Goal: Task Accomplishment & Management: Manage account settings

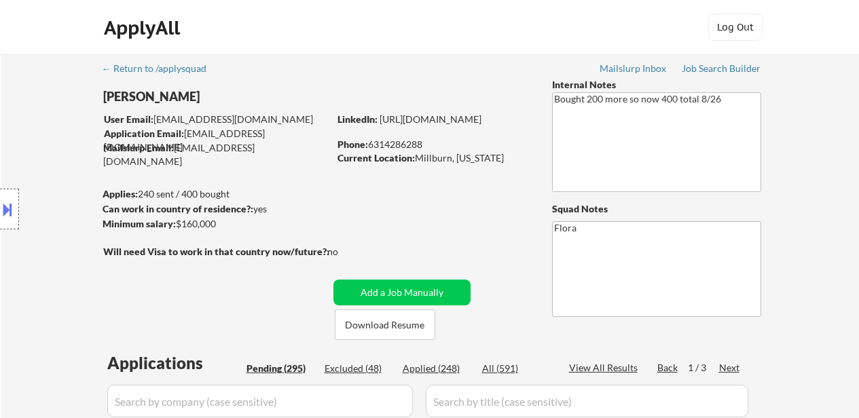
select select ""pending""
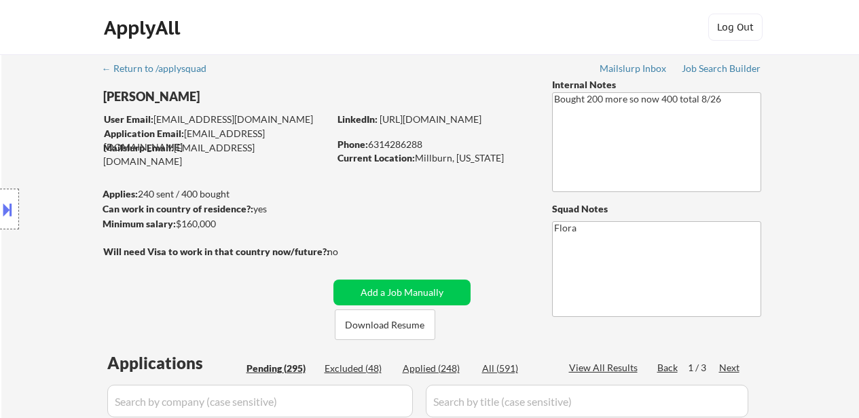
select select ""pending""
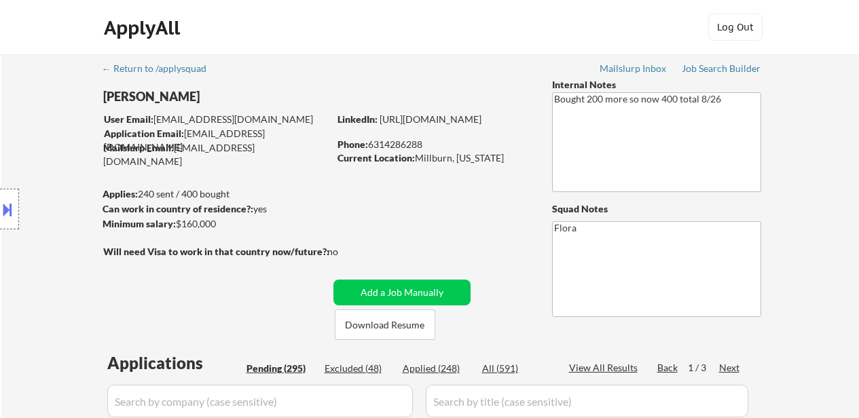
select select ""pending""
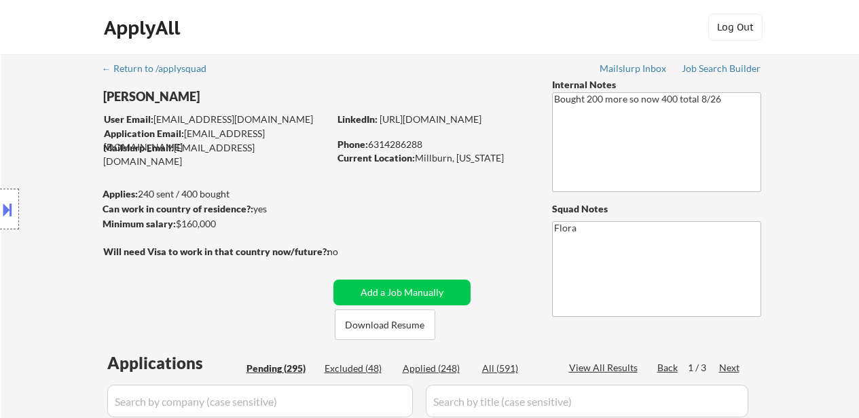
select select ""pending""
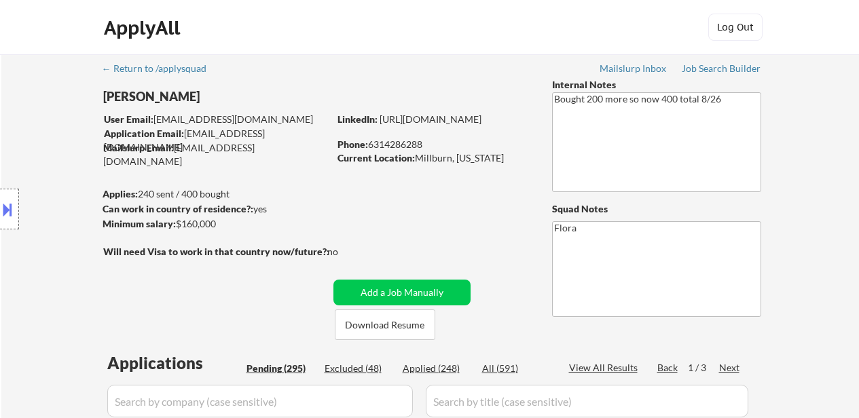
select select ""pending""
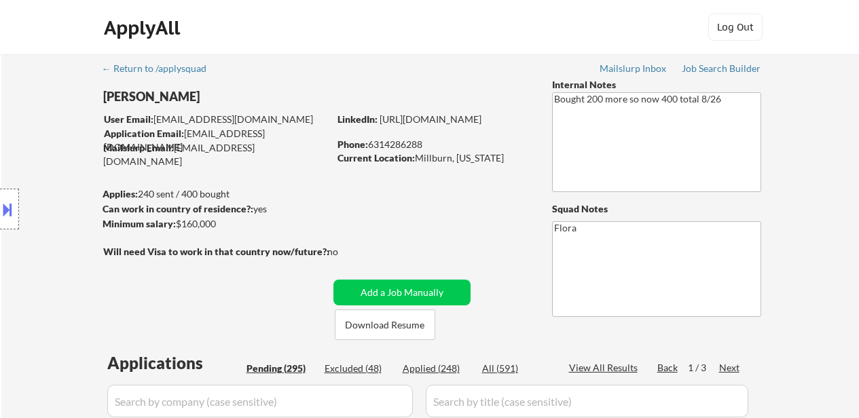
select select ""pending""
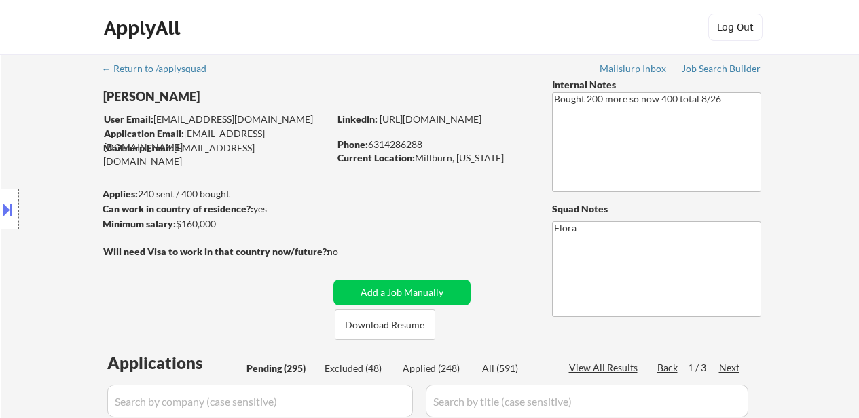
select select ""pending""
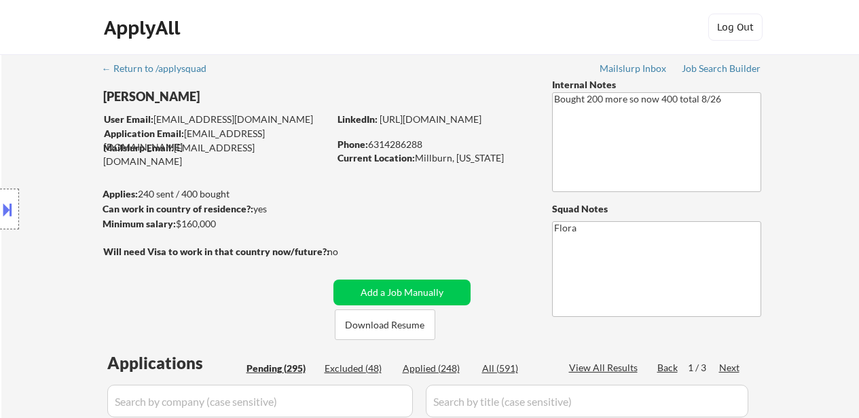
select select ""pending""
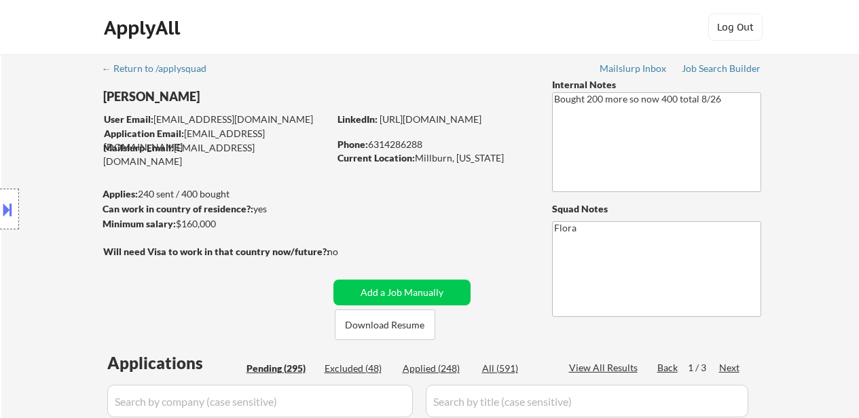
select select ""pending""
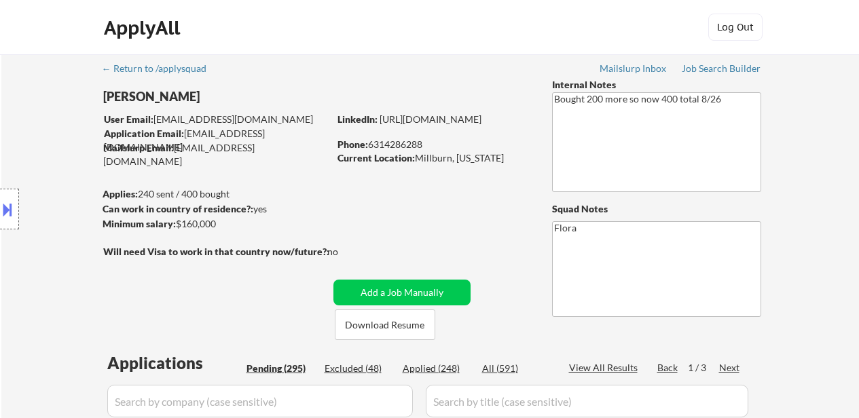
select select ""pending""
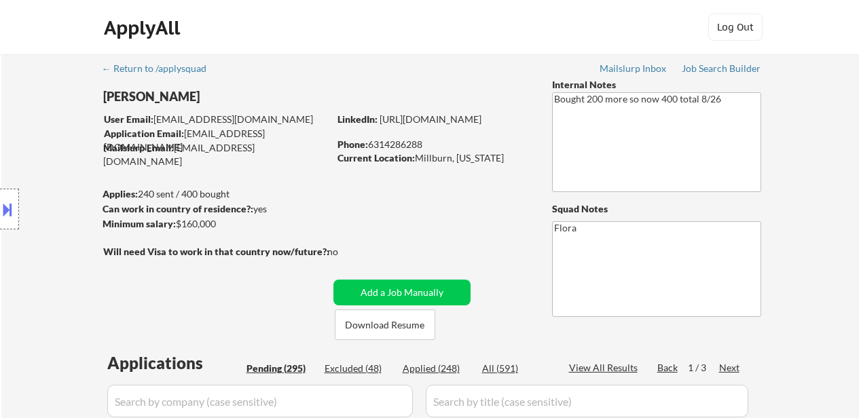
select select ""pending""
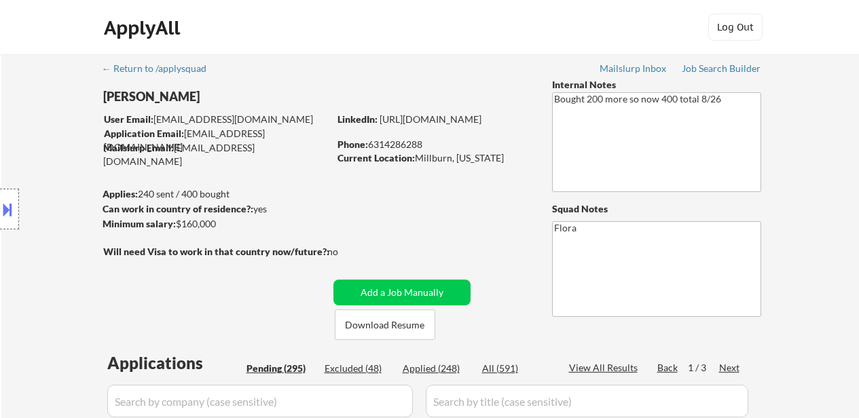
select select ""pending""
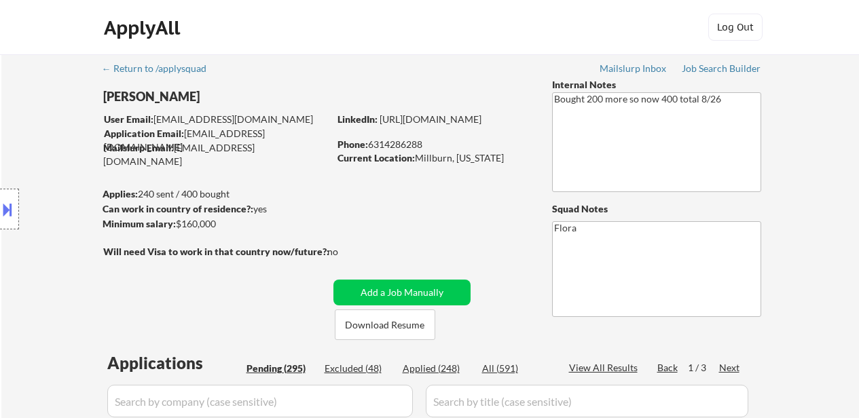
select select ""pending""
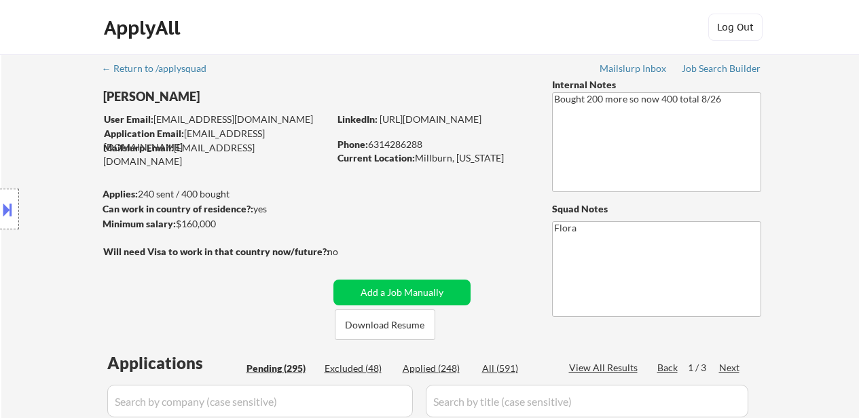
select select ""pending""
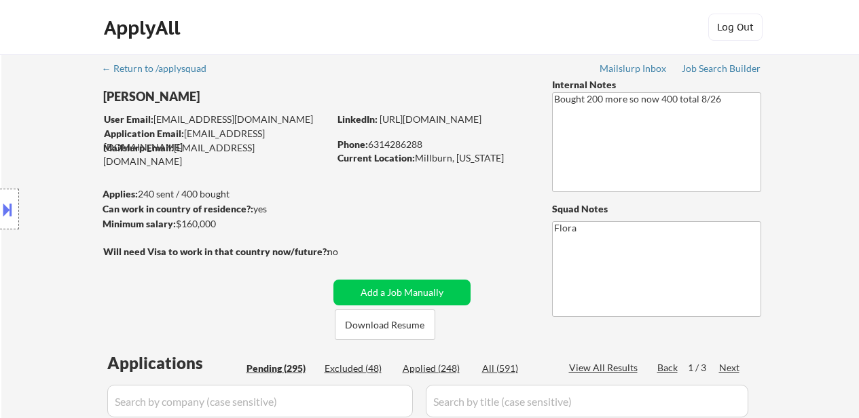
select select ""pending""
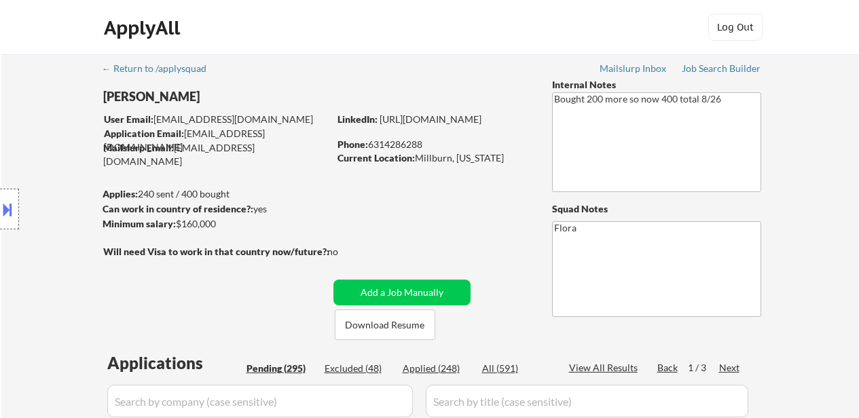
select select ""pending""
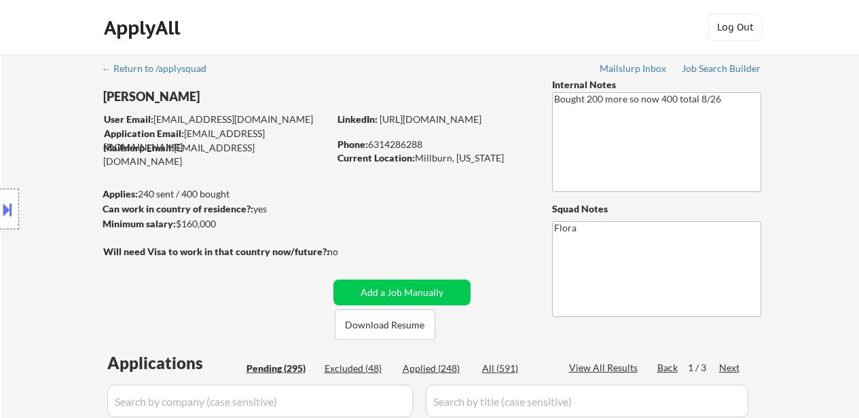
select select ""pending""
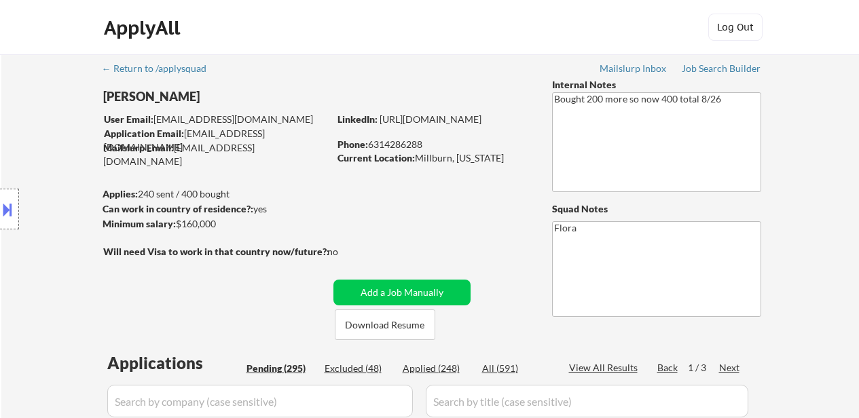
select select ""pending""
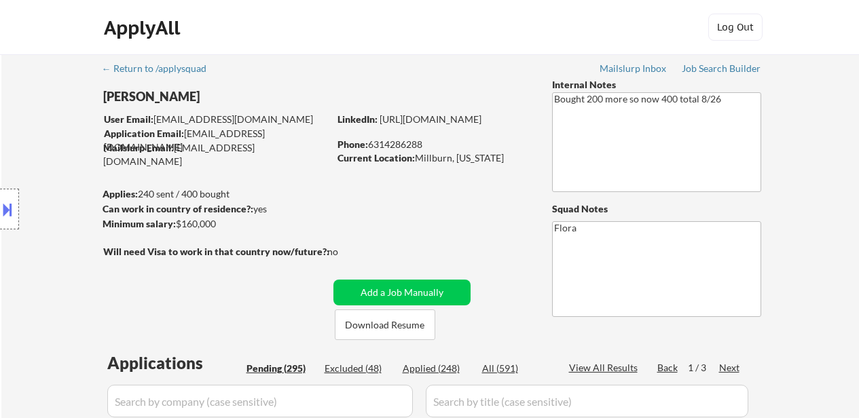
select select ""pending""
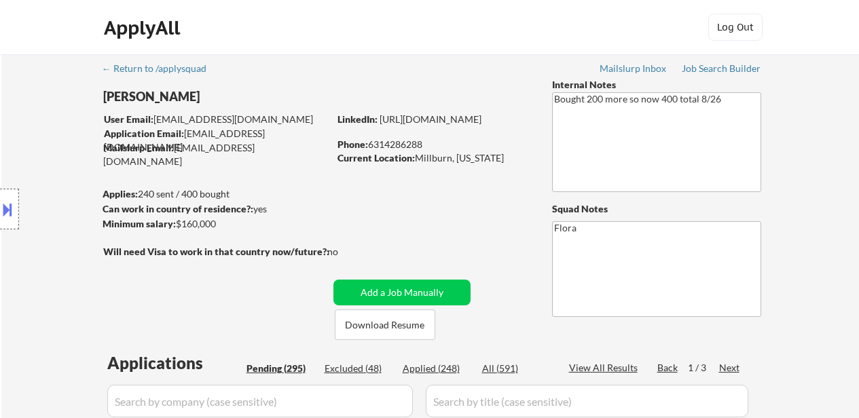
select select ""pending""
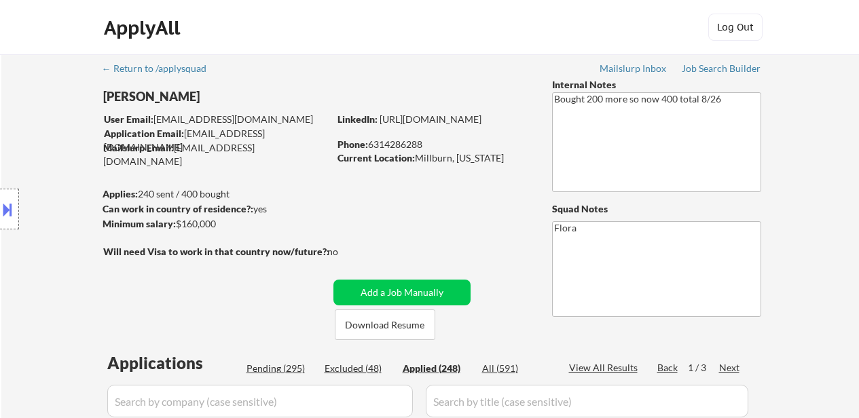
select select ""applied""
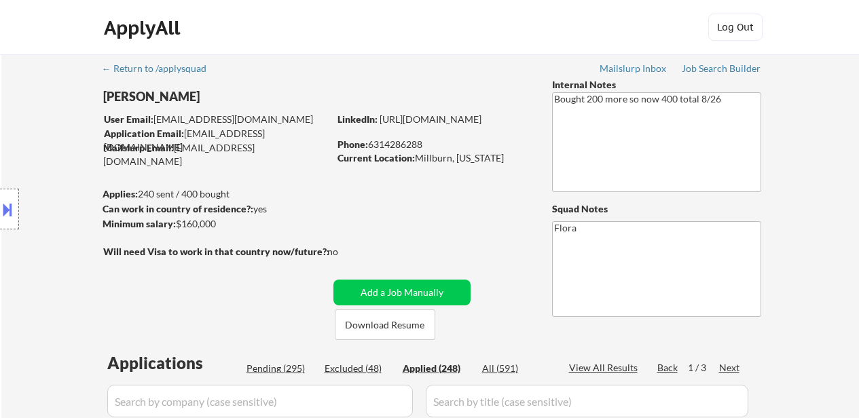
select select ""applied""
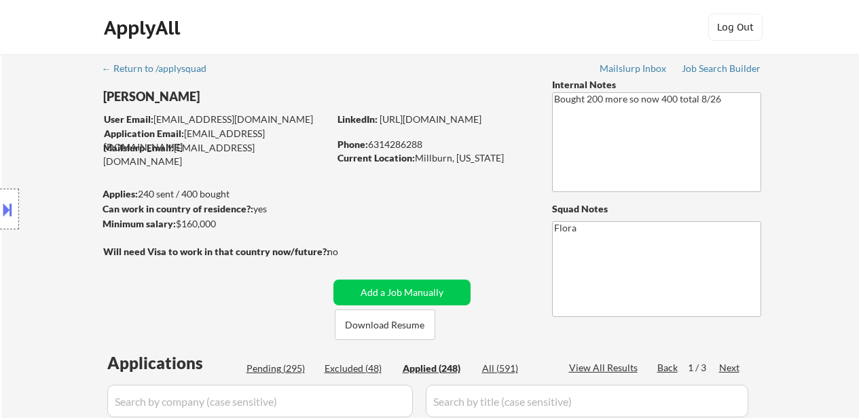
select select ""applied""
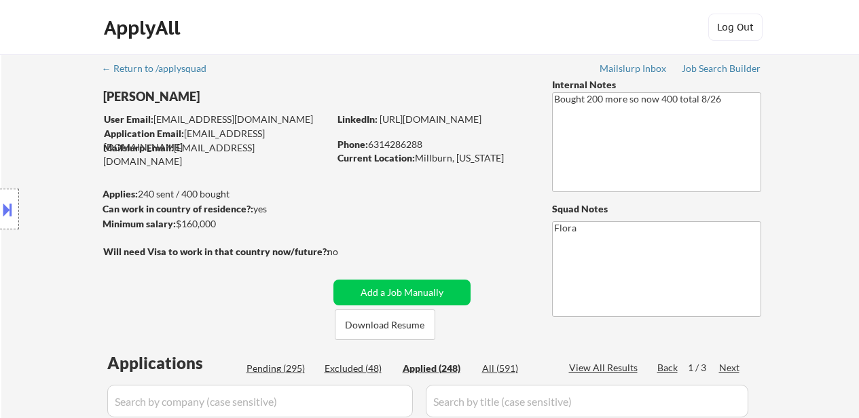
select select ""applied""
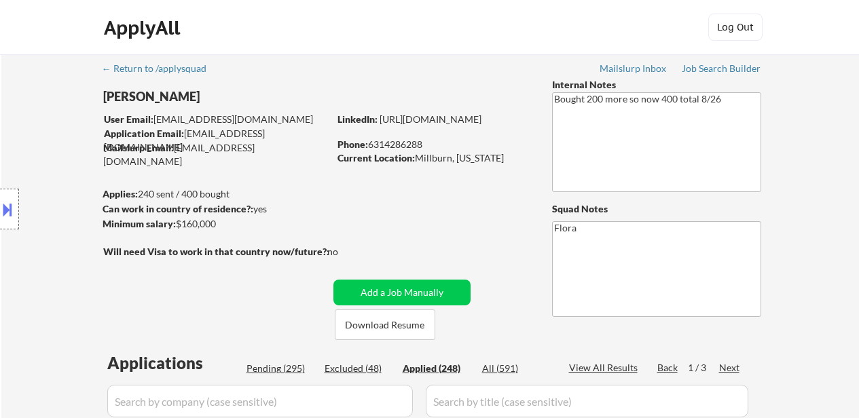
select select ""applied""
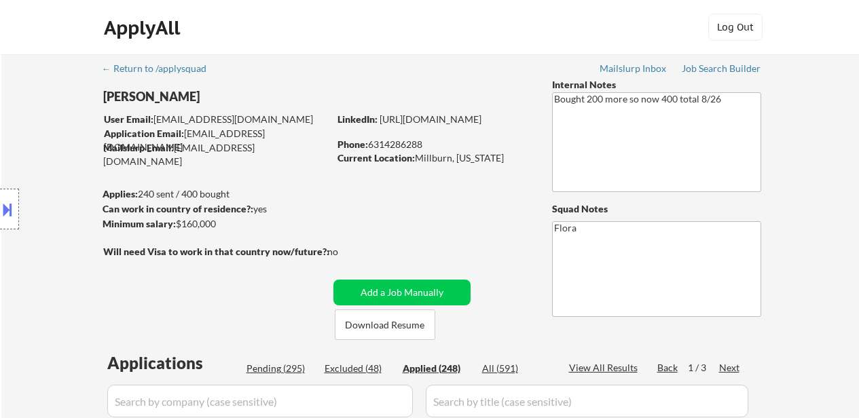
select select ""applied""
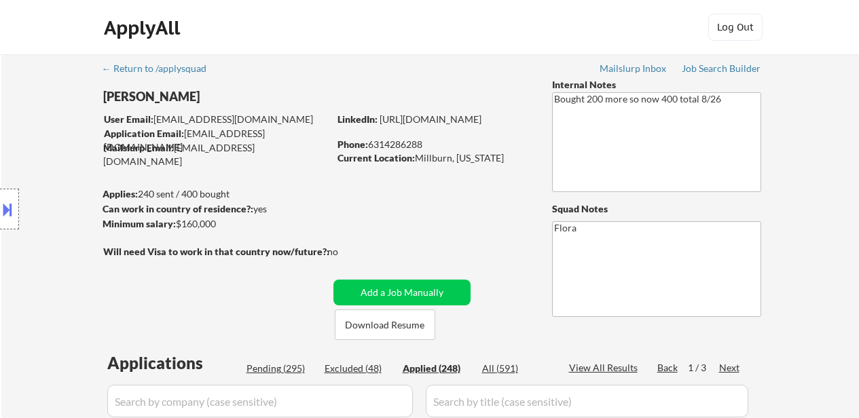
select select ""applied""
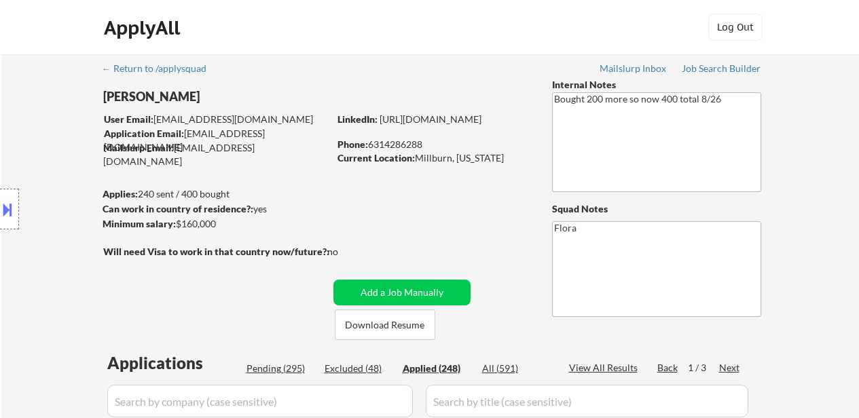
select select ""applied""
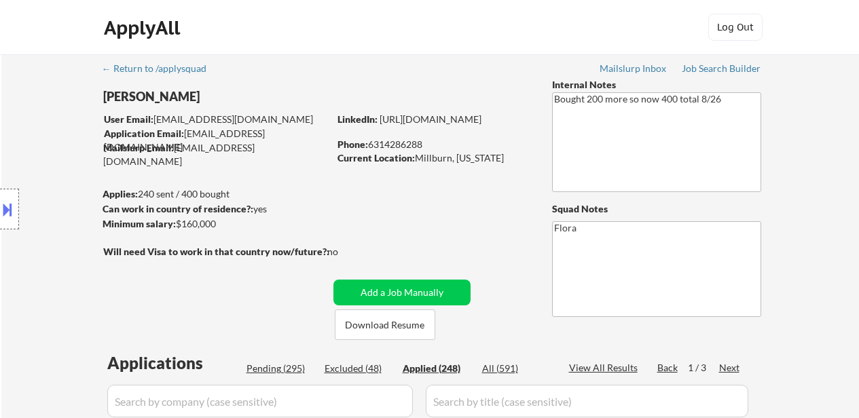
select select ""applied""
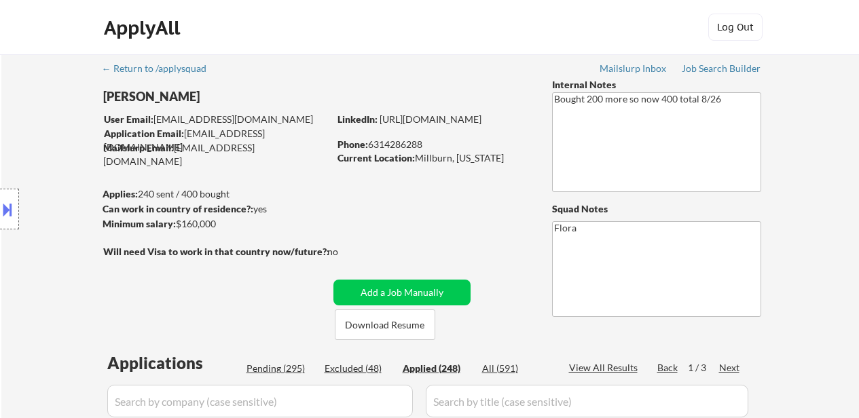
select select ""applied""
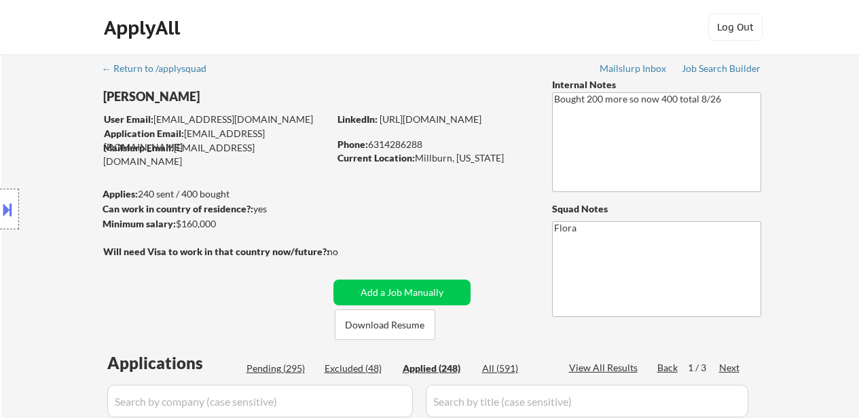
select select ""applied""
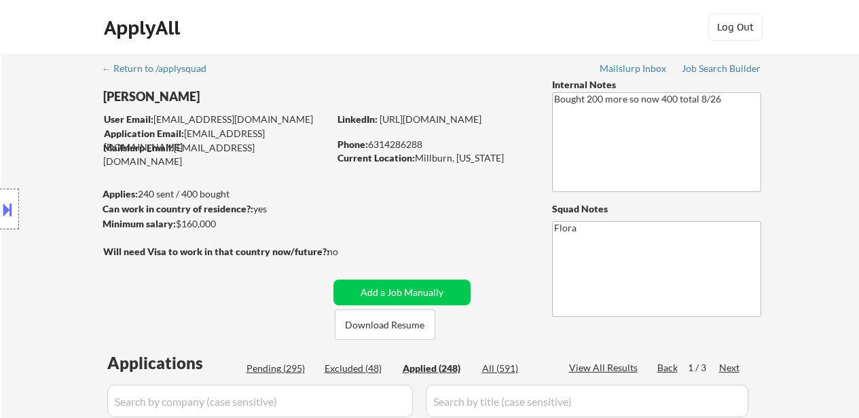
select select ""applied""
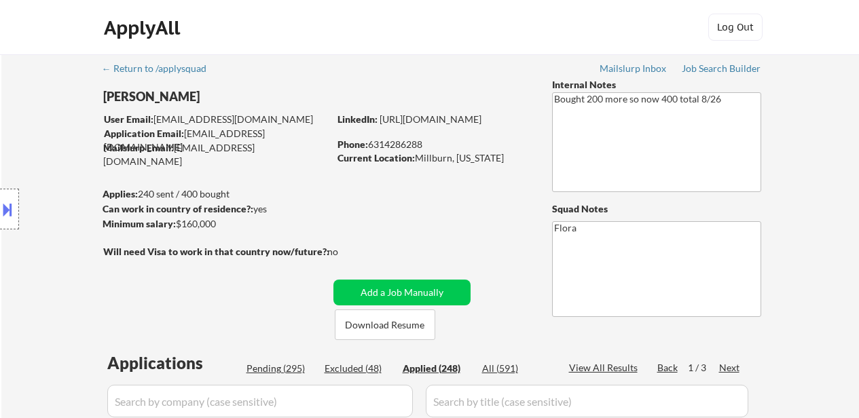
select select ""applied""
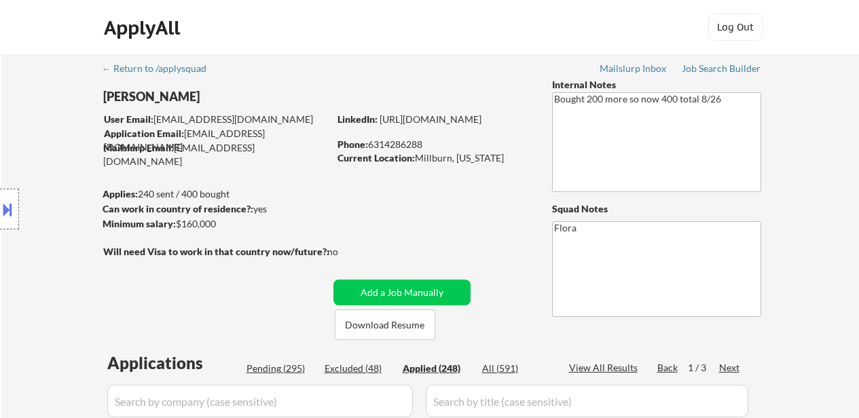
select select ""applied""
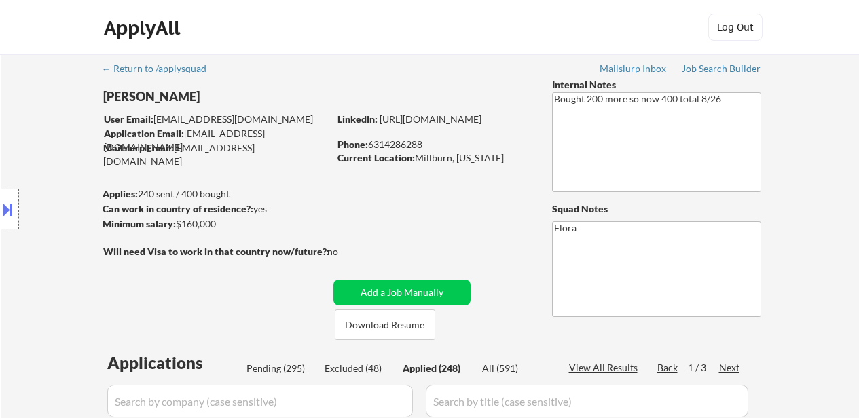
select select ""applied""
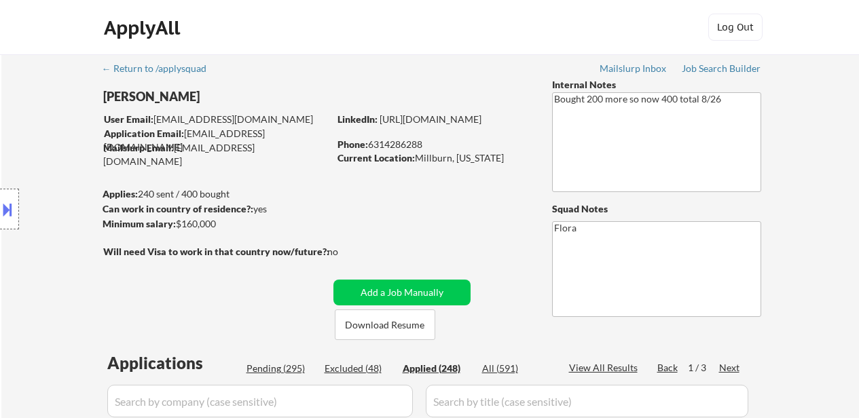
select select ""applied""
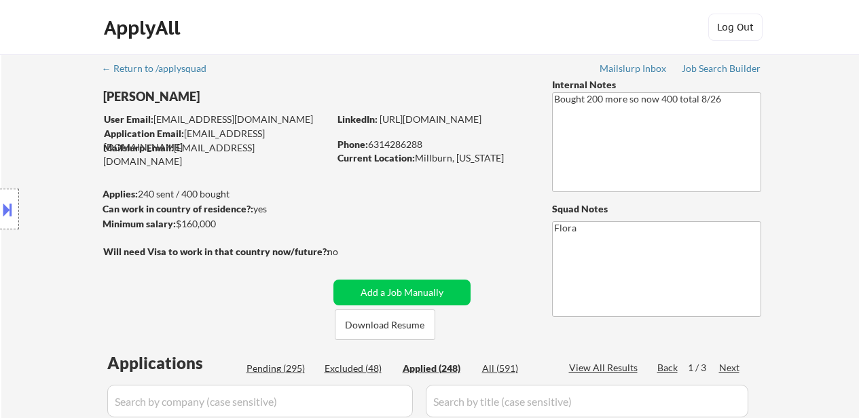
select select ""applied""
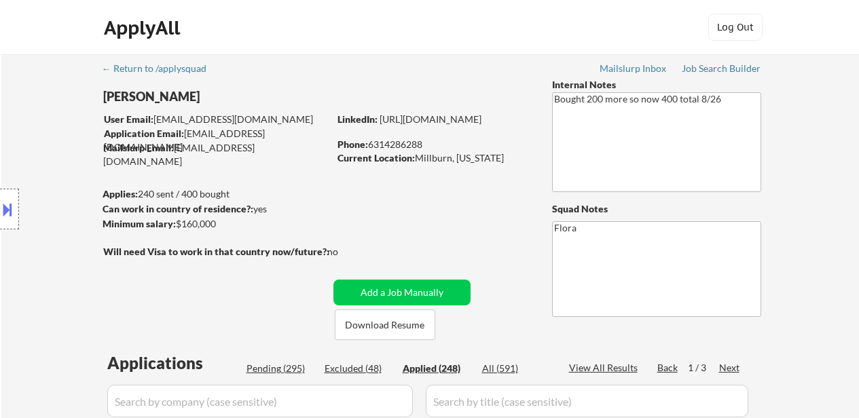
select select ""applied""
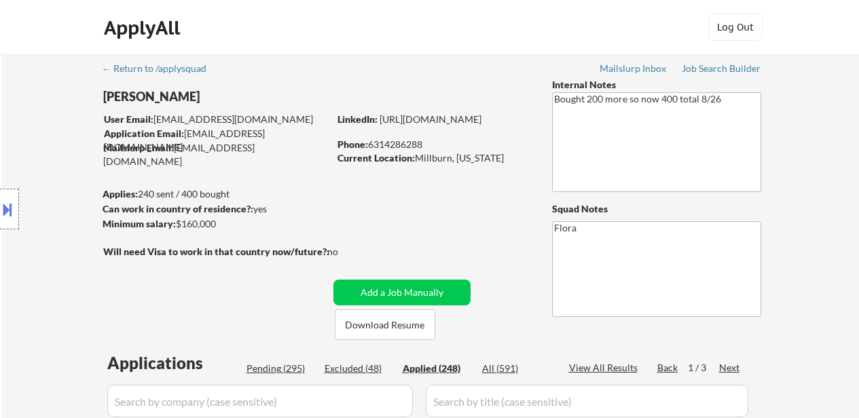
select select ""applied""
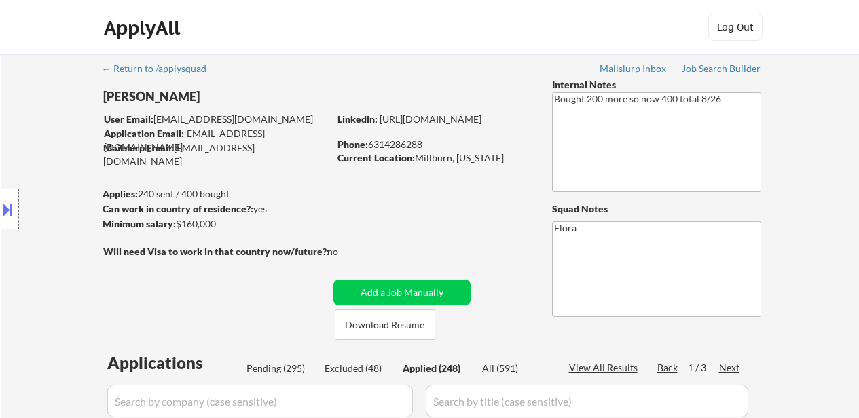
select select ""applied""
